Goal: Information Seeking & Learning: Learn about a topic

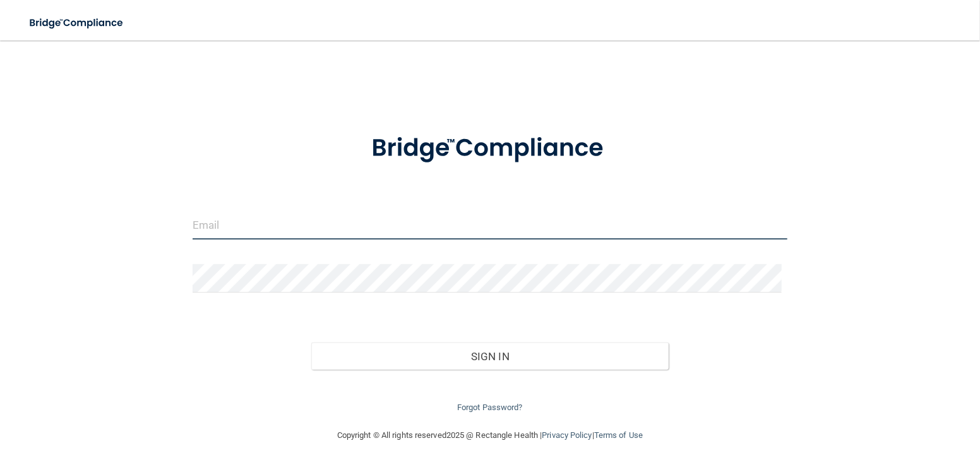
type input "[EMAIL_ADDRESS][DOMAIN_NAME]"
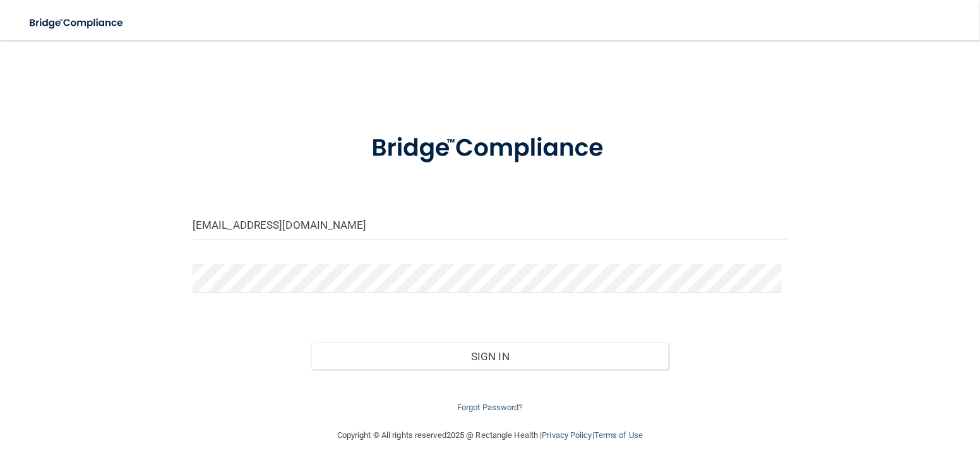
click at [311, 258] on form "[EMAIL_ADDRESS][DOMAIN_NAME] Invalid email/password. You don't have permission …" at bounding box center [490, 265] width 595 height 299
click at [333, 228] on input "[EMAIL_ADDRESS][DOMAIN_NAME]" at bounding box center [490, 225] width 595 height 28
drag, startPoint x: 360, startPoint y: 230, endPoint x: 160, endPoint y: 215, distance: 200.8
click at [162, 215] on div "[EMAIL_ADDRESS][DOMAIN_NAME] Invalid email/password. You don't have permission …" at bounding box center [489, 234] width 929 height 362
type input "[EMAIL_ADDRESS][DOMAIN_NAME]"
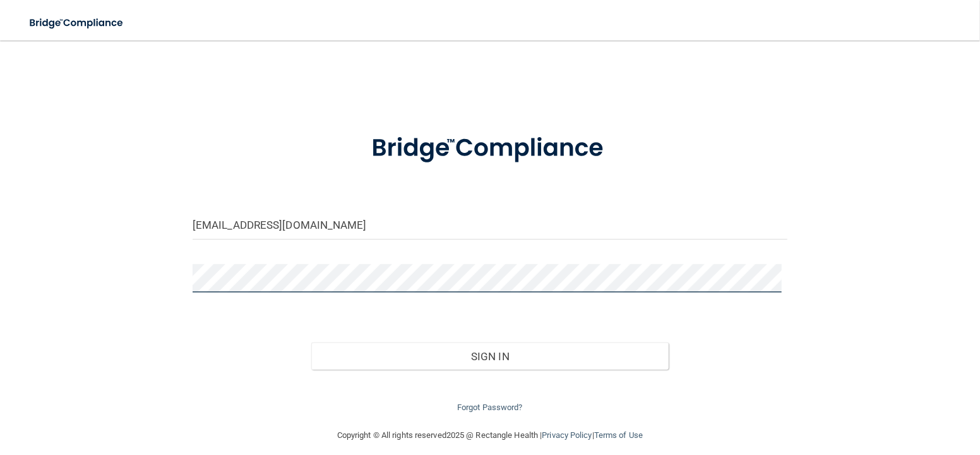
click at [184, 277] on div at bounding box center [490, 283] width 614 height 38
click at [311, 342] on button "Sign In" at bounding box center [489, 356] width 357 height 28
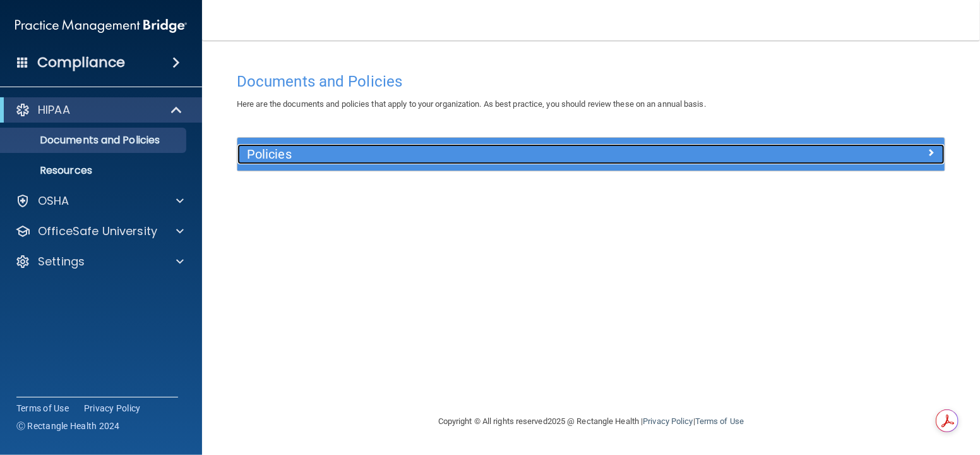
click at [295, 145] on div "Policies" at bounding box center [502, 154] width 530 height 20
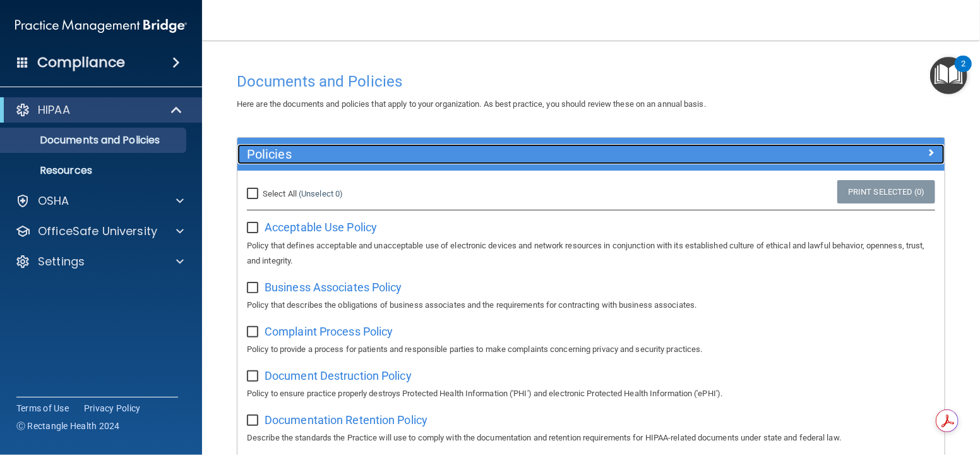
scroll to position [126, 0]
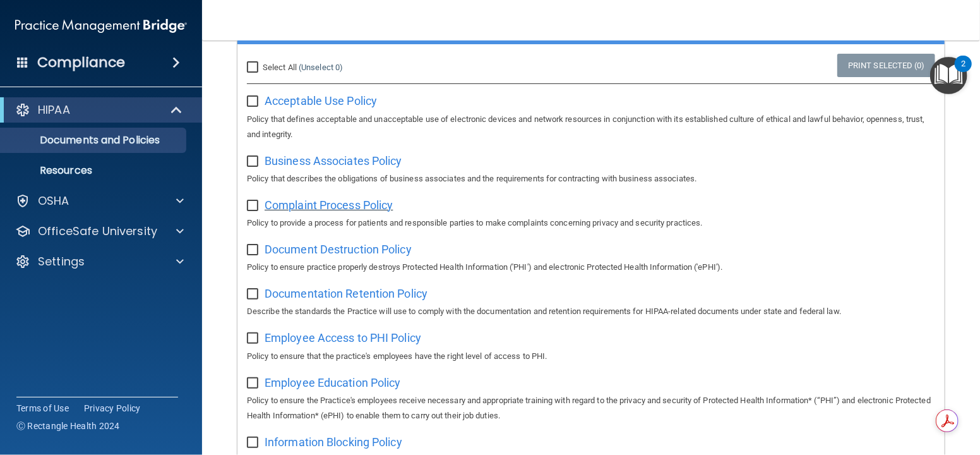
click at [365, 202] on span "Complaint Process Policy" at bounding box center [329, 204] width 128 height 13
click at [376, 246] on span "Document Destruction Policy" at bounding box center [338, 248] width 147 height 13
click at [376, 290] on span "Documentation Retention Policy" at bounding box center [346, 293] width 163 height 13
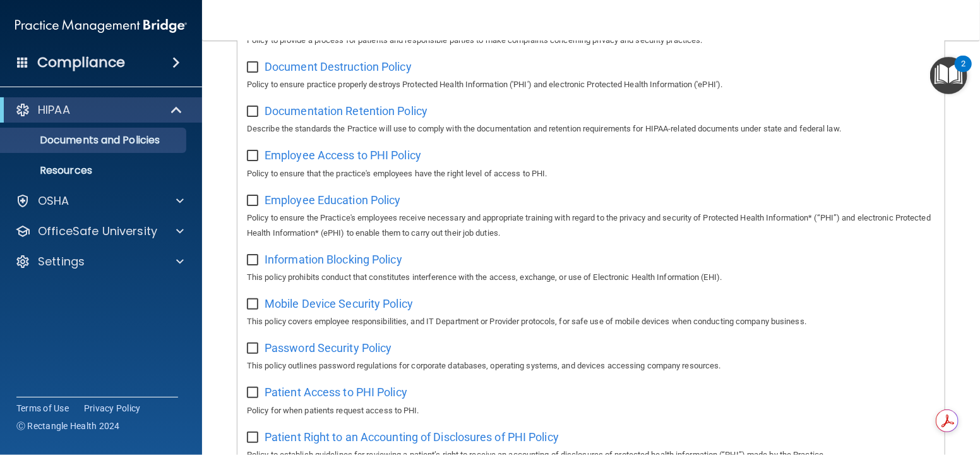
scroll to position [316, 0]
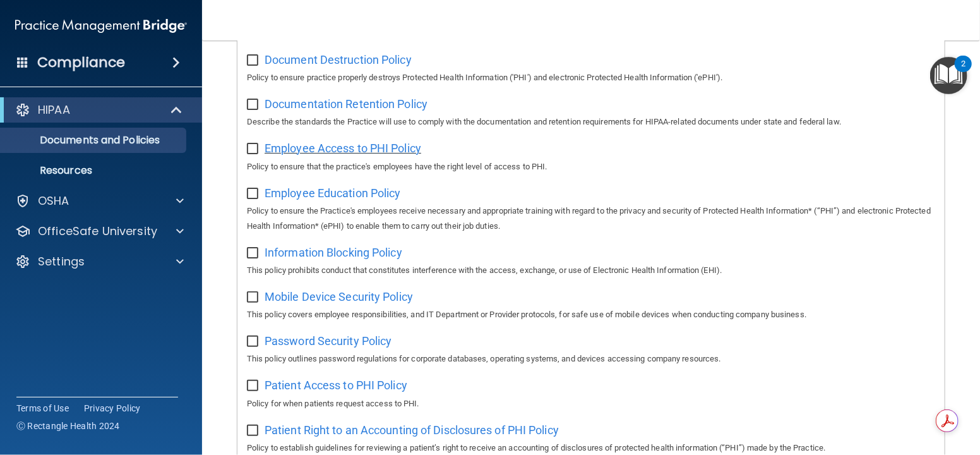
click at [393, 145] on span "Employee Access to PHI Policy" at bounding box center [343, 147] width 157 height 13
click at [356, 193] on span "Employee Education Policy" at bounding box center [333, 192] width 136 height 13
click at [361, 252] on span "Information Blocking Policy" at bounding box center [334, 252] width 138 height 13
